Goal: Transaction & Acquisition: Subscribe to service/newsletter

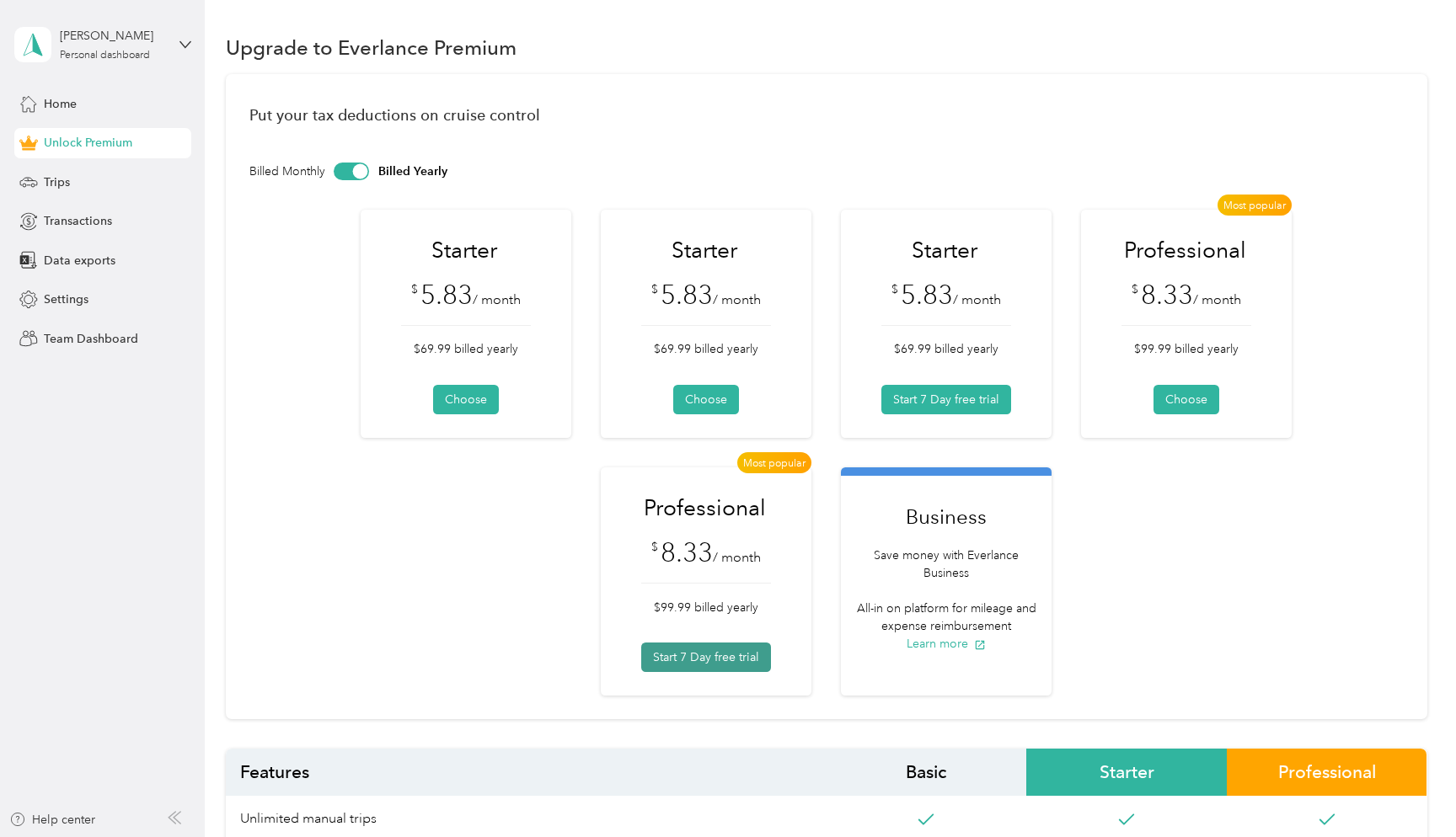
click at [703, 659] on button "Start 7 Day free trial" at bounding box center [705, 657] width 130 height 30
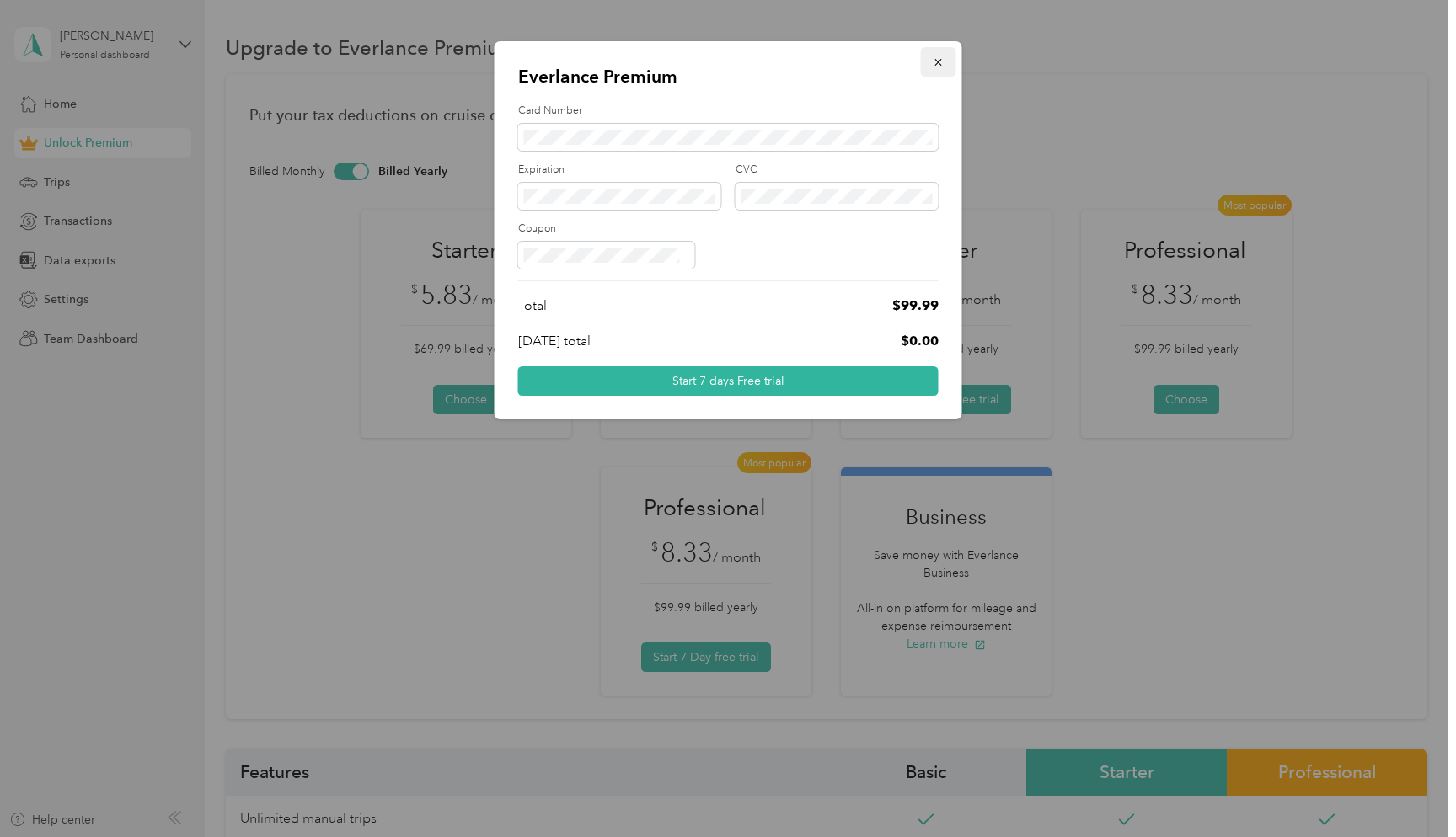
click at [939, 64] on icon "button" at bounding box center [938, 63] width 7 height 7
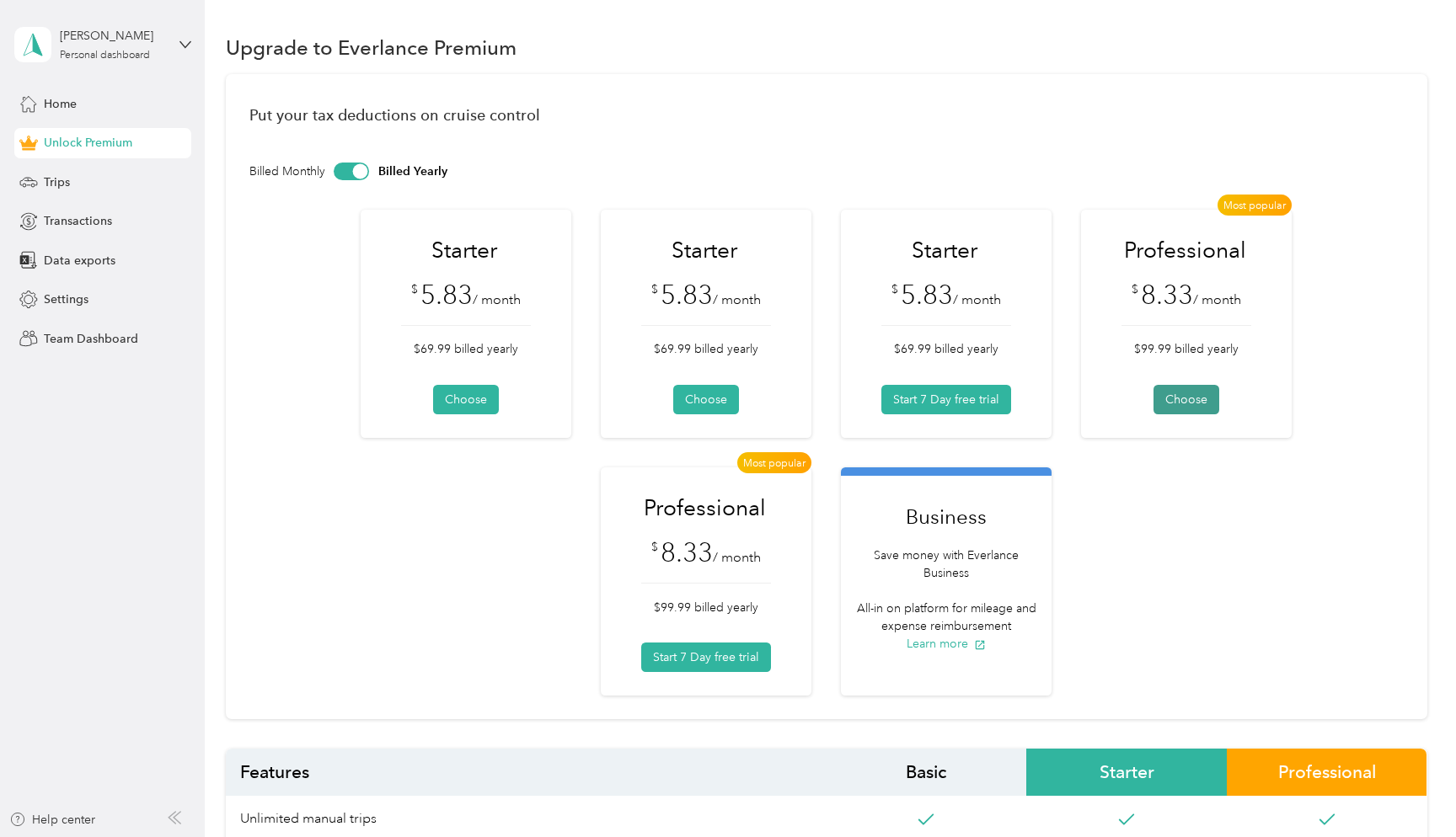
click at [1195, 400] on button "Choose" at bounding box center [1186, 400] width 65 height 30
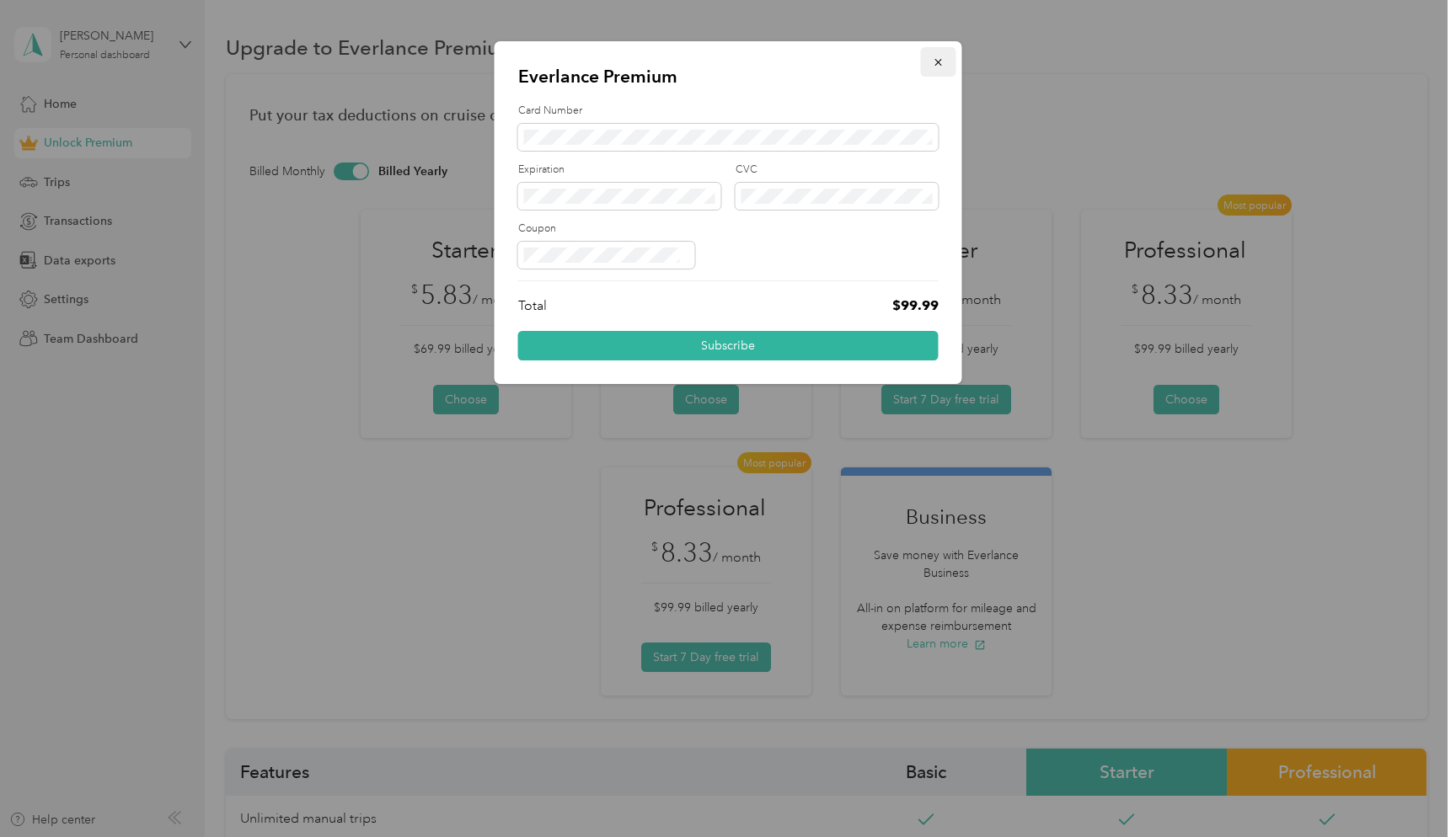
click at [936, 63] on icon "button" at bounding box center [939, 63] width 12 height 12
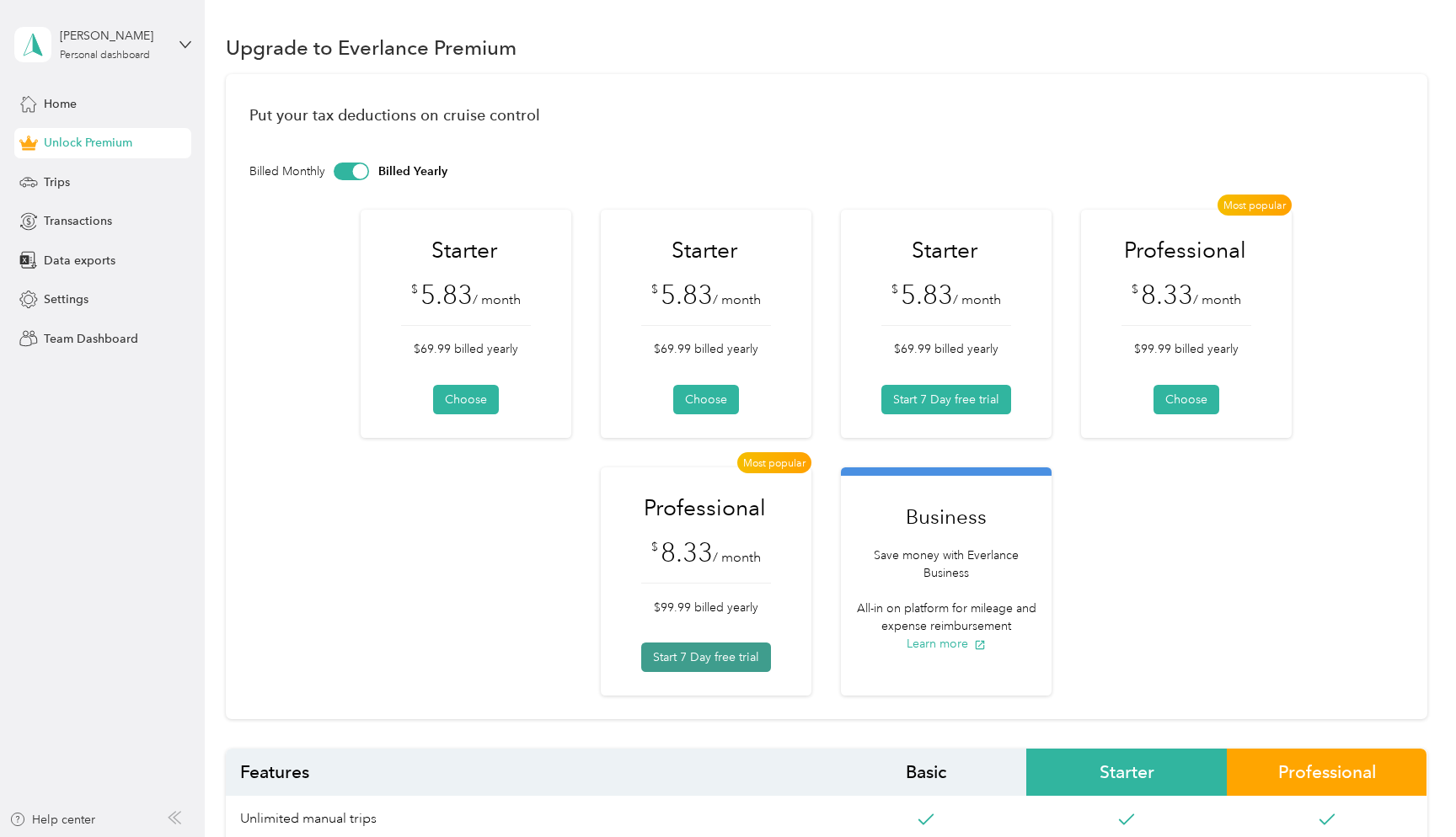
click at [672, 654] on button "Start 7 Day free trial" at bounding box center [705, 657] width 130 height 30
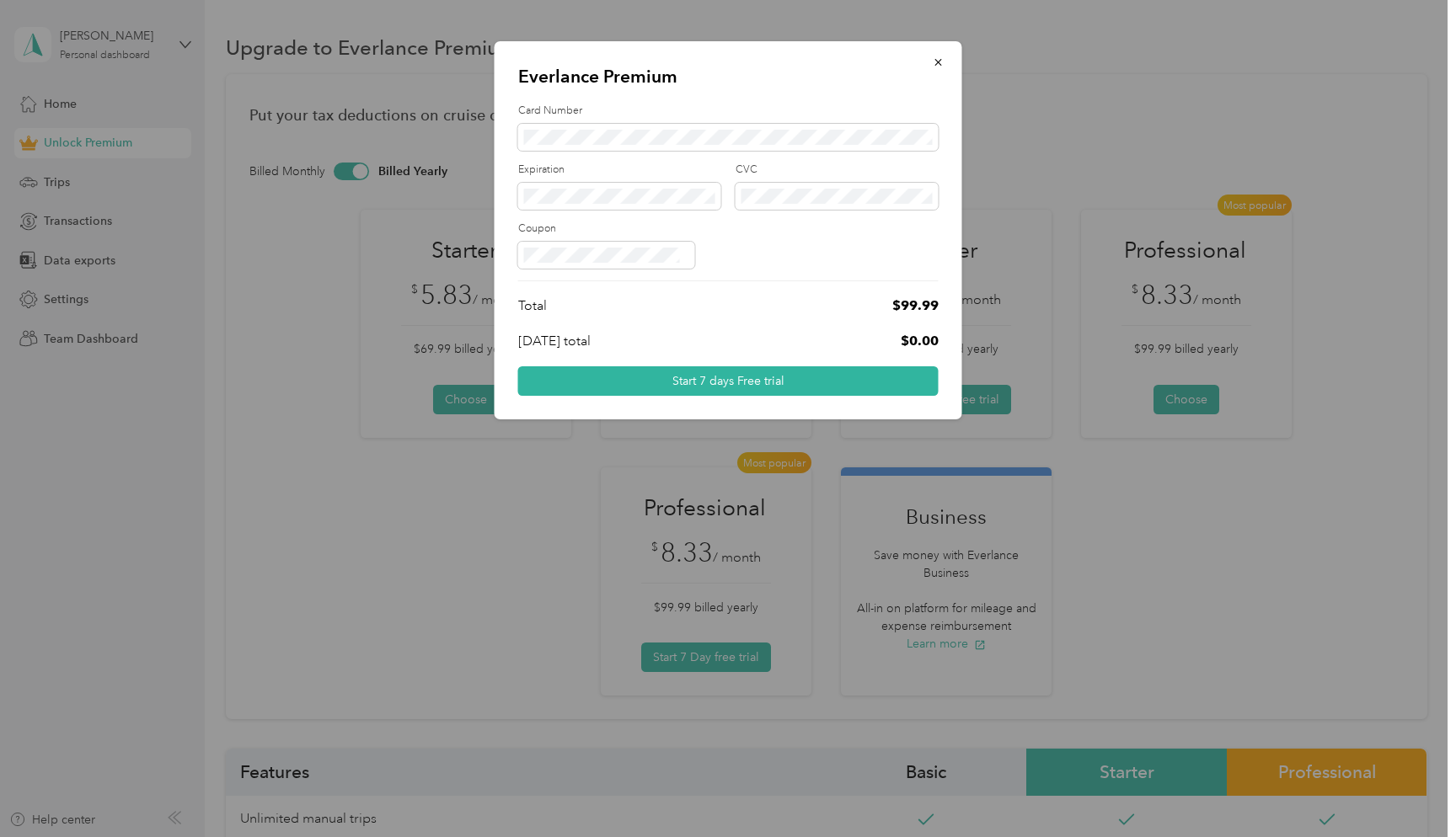
click at [442, 610] on div at bounding box center [728, 418] width 1456 height 837
